Goal: Transaction & Acquisition: Purchase product/service

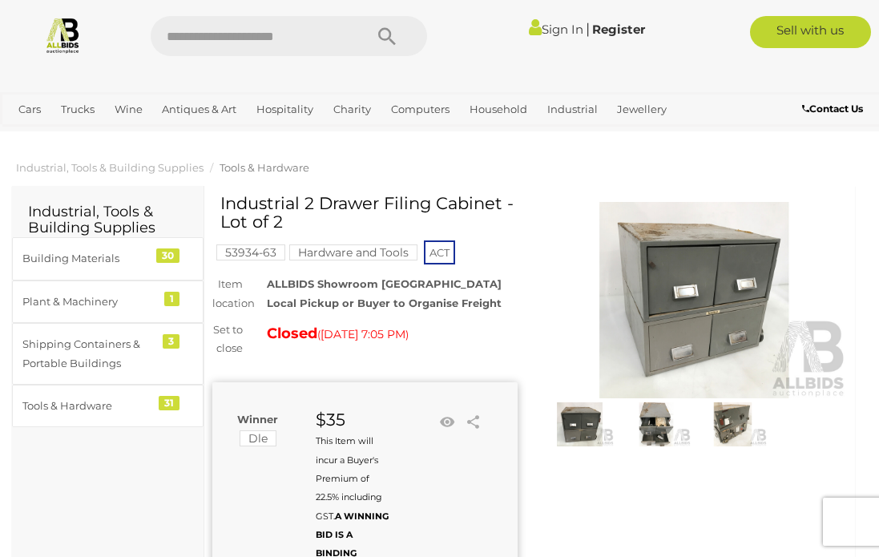
click at [723, 305] on img at bounding box center [694, 300] width 305 height 197
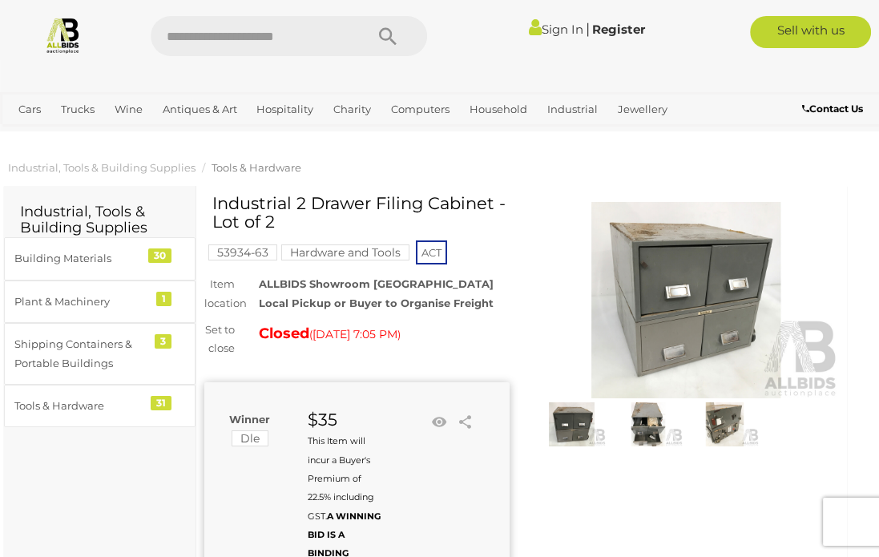
scroll to position [0, 15]
